Goal: Task Accomplishment & Management: Complete application form

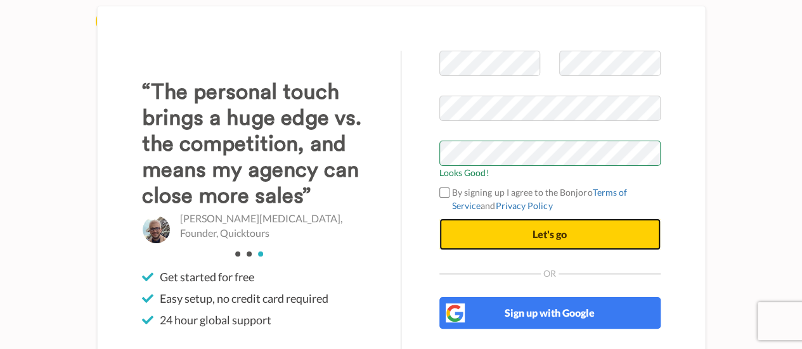
click at [519, 235] on button "Let's go" at bounding box center [549, 235] width 221 height 32
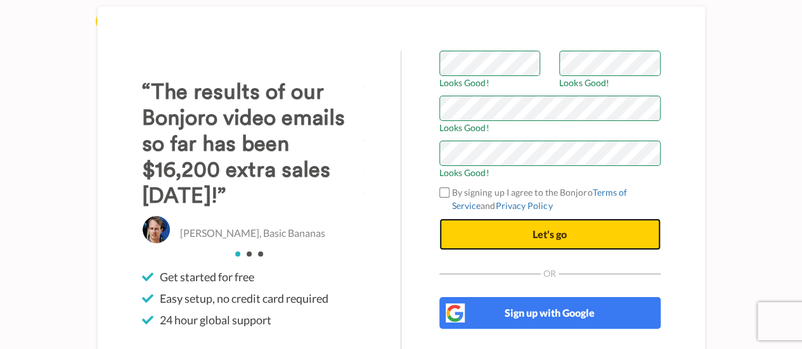
click at [533, 237] on span "Let's go" at bounding box center [550, 234] width 34 height 12
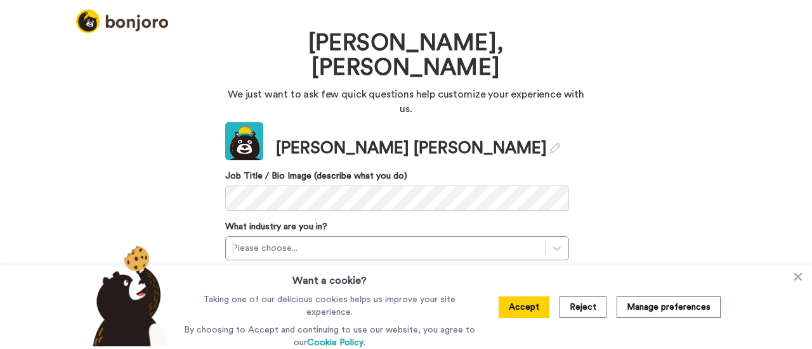
scroll to position [39, 0]
